Goal: Find specific page/section: Find specific page/section

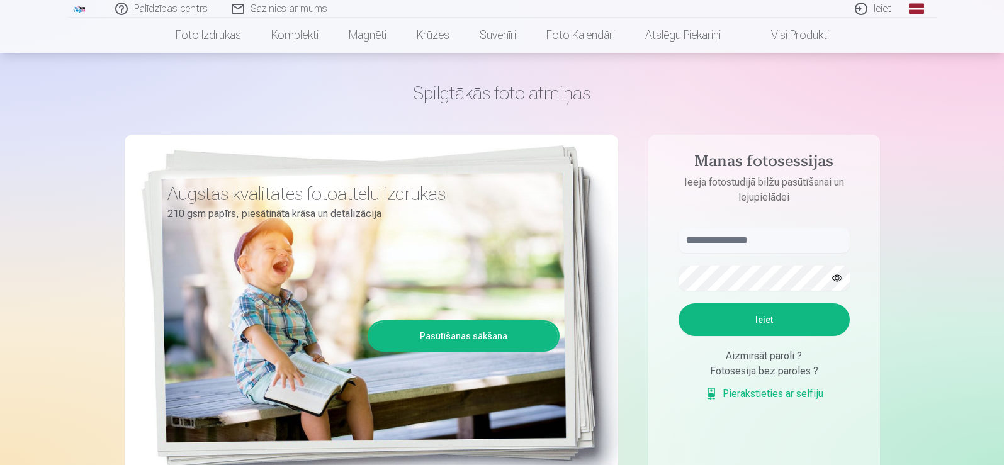
scroll to position [63, 0]
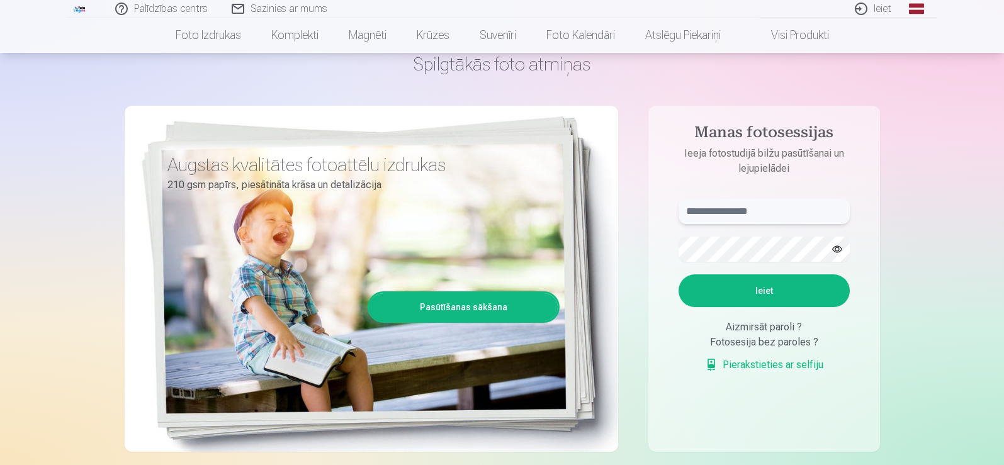
click at [769, 208] on input "text" at bounding box center [764, 211] width 171 height 25
click at [826, 213] on input "text" at bounding box center [764, 211] width 171 height 25
click at [746, 201] on input "text" at bounding box center [764, 211] width 171 height 25
drag, startPoint x: 642, startPoint y: 378, endPoint x: 697, endPoint y: 349, distance: 62.3
click at [643, 376] on div "Spilgtākās foto atmiņas Augstas kvalitātes fotoattēlu izdrukas 210 gsm papīrs, …" at bounding box center [502, 253] width 755 height 460
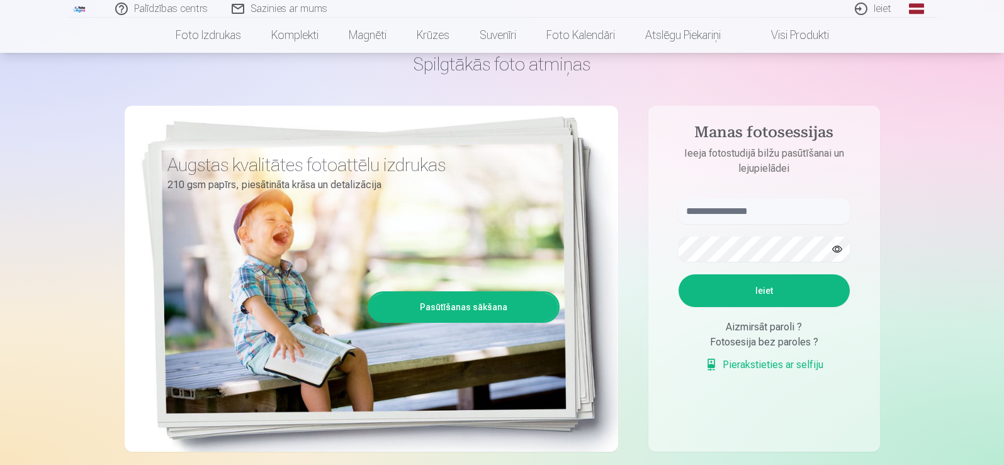
drag, startPoint x: 762, startPoint y: 331, endPoint x: 752, endPoint y: 331, distance: 10.7
click at [762, 331] on div "Aizmirsāt paroli ?" at bounding box center [764, 327] width 171 height 15
click at [737, 345] on div "Fotosesija bez paroles ?" at bounding box center [764, 342] width 171 height 15
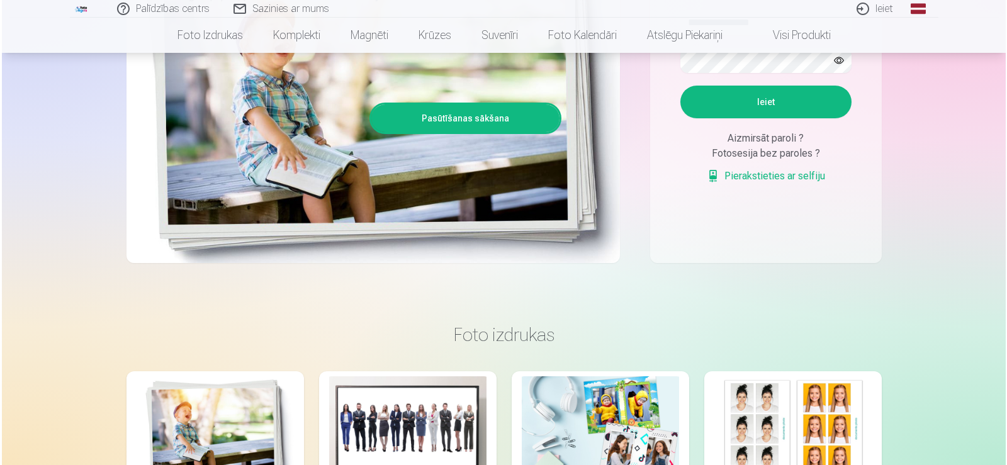
scroll to position [0, 0]
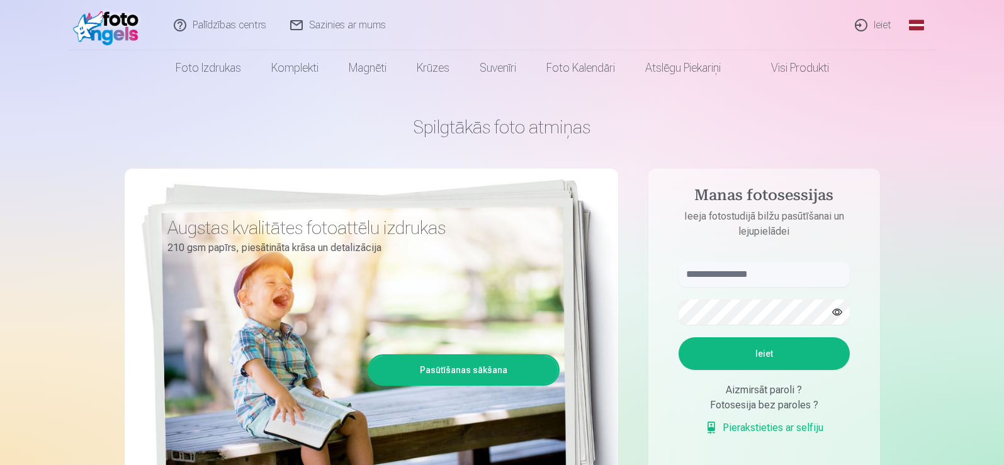
click at [874, 20] on link "Ieiet" at bounding box center [874, 25] width 60 height 50
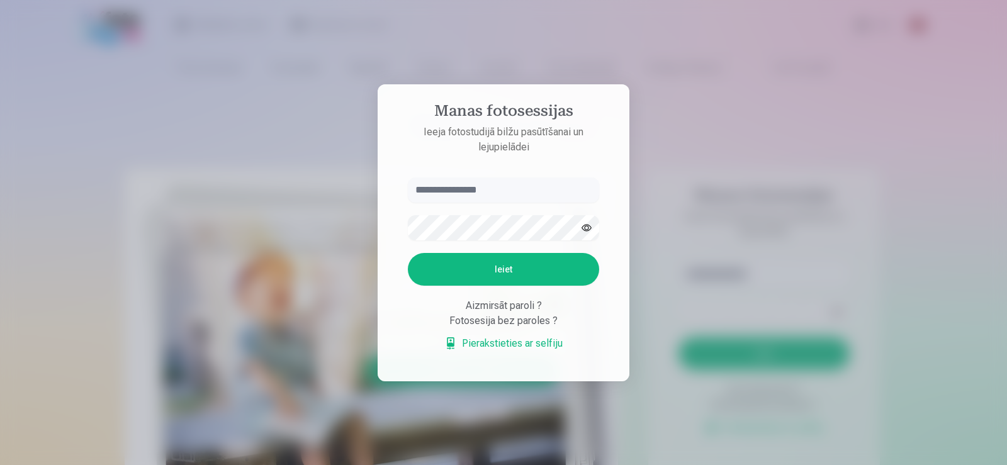
click at [499, 305] on div "Aizmirsāt paroli ?" at bounding box center [503, 305] width 191 height 15
click at [520, 182] on input "text" at bounding box center [503, 190] width 191 height 25
click at [531, 308] on div "Aizmirsāt paroli ?" at bounding box center [503, 305] width 191 height 15
click at [507, 295] on form "Ieiet Aizmirsāt paroli ? Fotosesija bez paroles ? Pierakstieties ar selfiju" at bounding box center [503, 271] width 217 height 186
click at [499, 175] on aside "Manas fotosessijas Ieeja fotostudijā bilžu pasūtīšanai un lejupielādei Ieiet Ai…" at bounding box center [504, 232] width 252 height 297
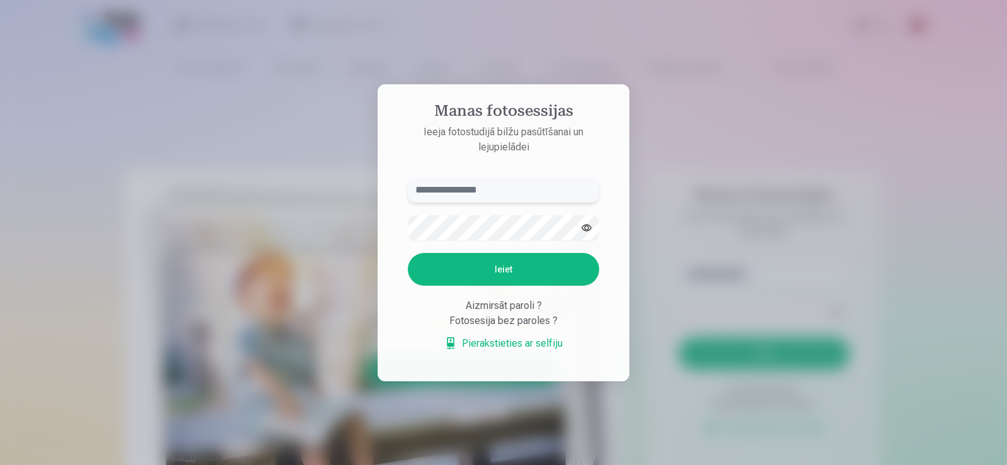
click at [496, 184] on input "text" at bounding box center [503, 190] width 191 height 25
click at [511, 183] on input "text" at bounding box center [503, 190] width 191 height 25
click at [607, 118] on h4 "Manas fotosessijas" at bounding box center [503, 113] width 217 height 23
